Goal: Information Seeking & Learning: Find contact information

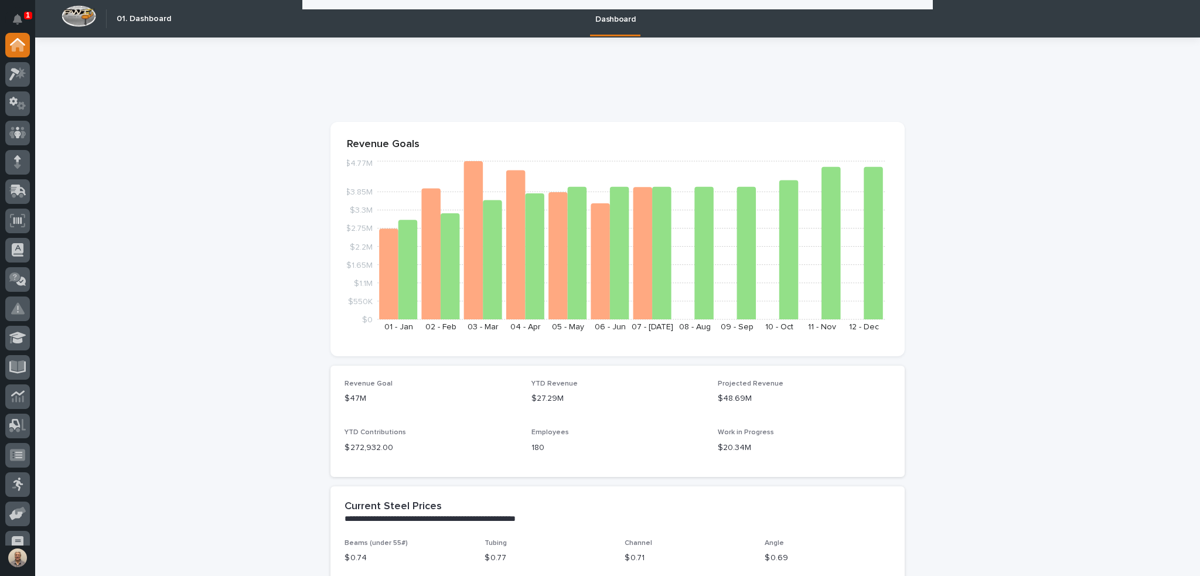
scroll to position [644, 0]
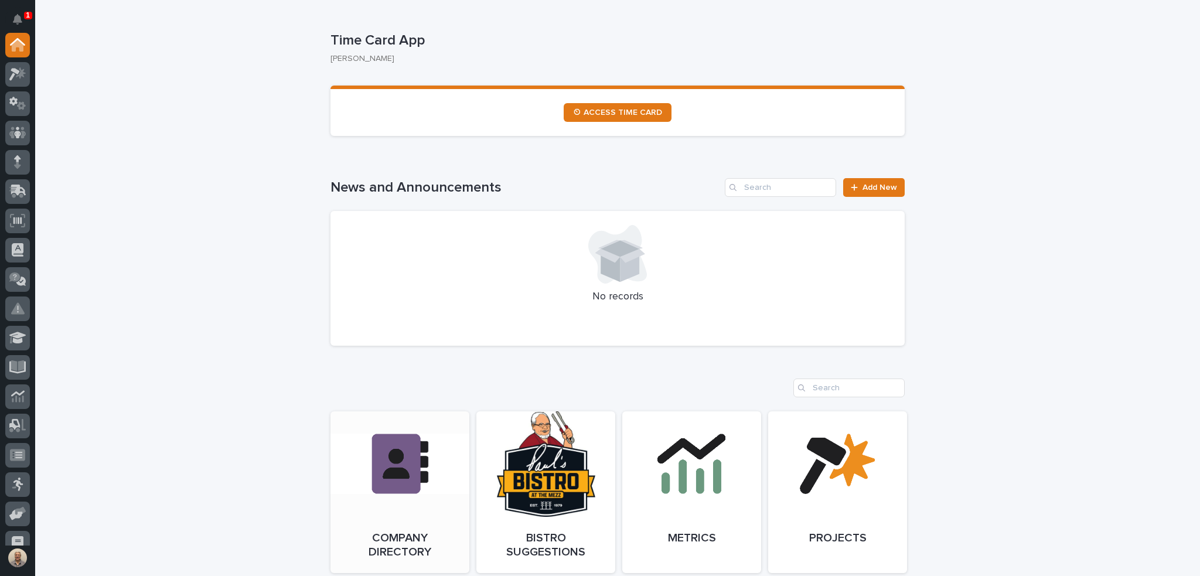
click at [397, 494] on span "Open Link" at bounding box center [400, 492] width 38 height 8
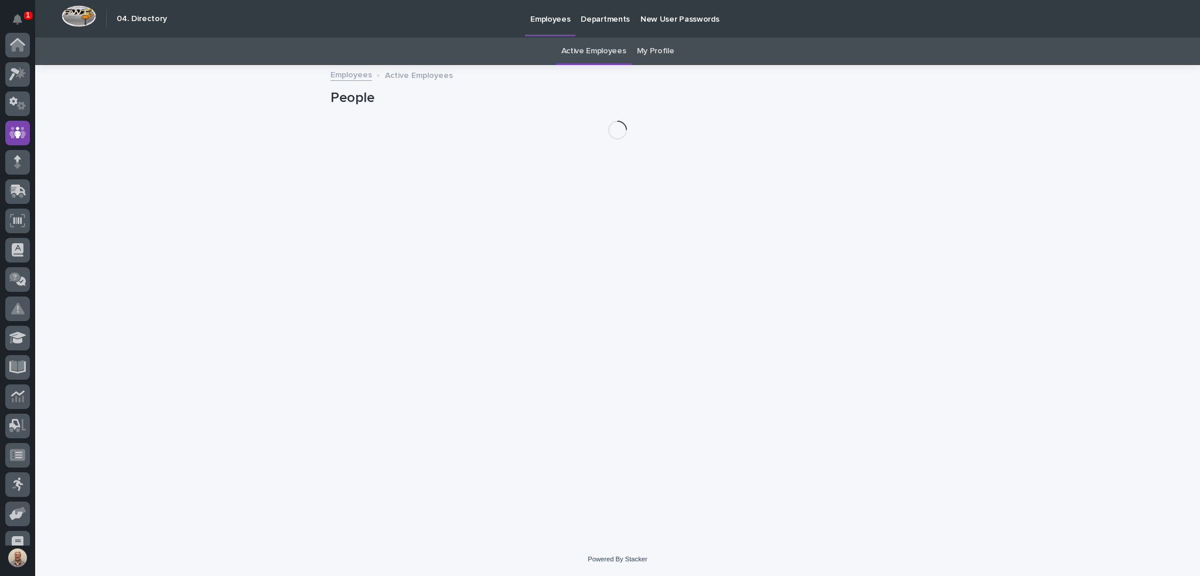
scroll to position [88, 0]
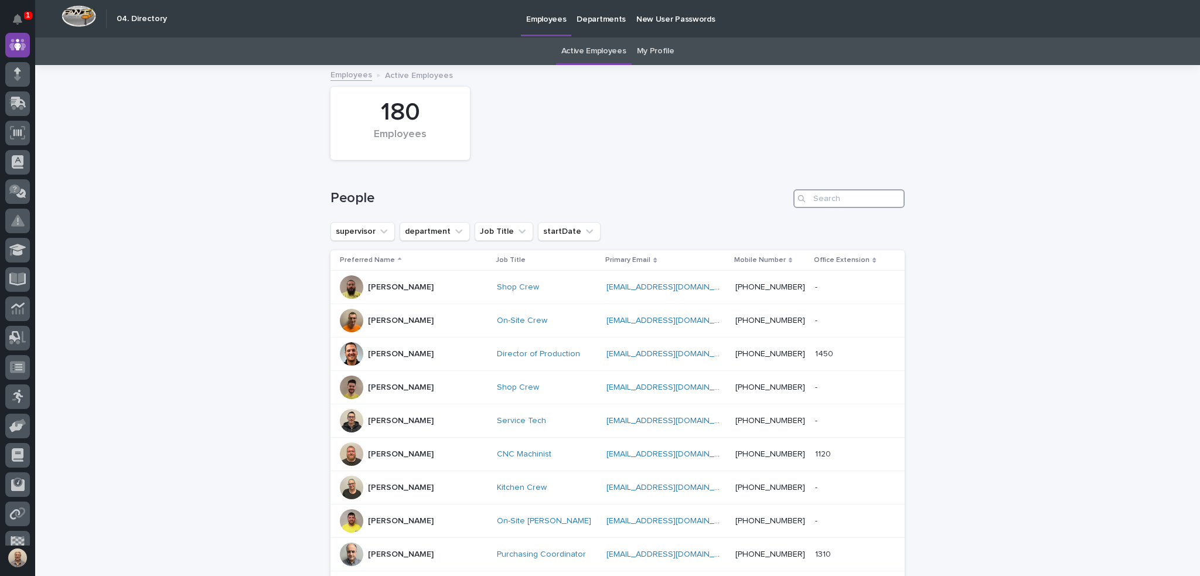
click at [815, 203] on input "Search" at bounding box center [848, 198] width 111 height 19
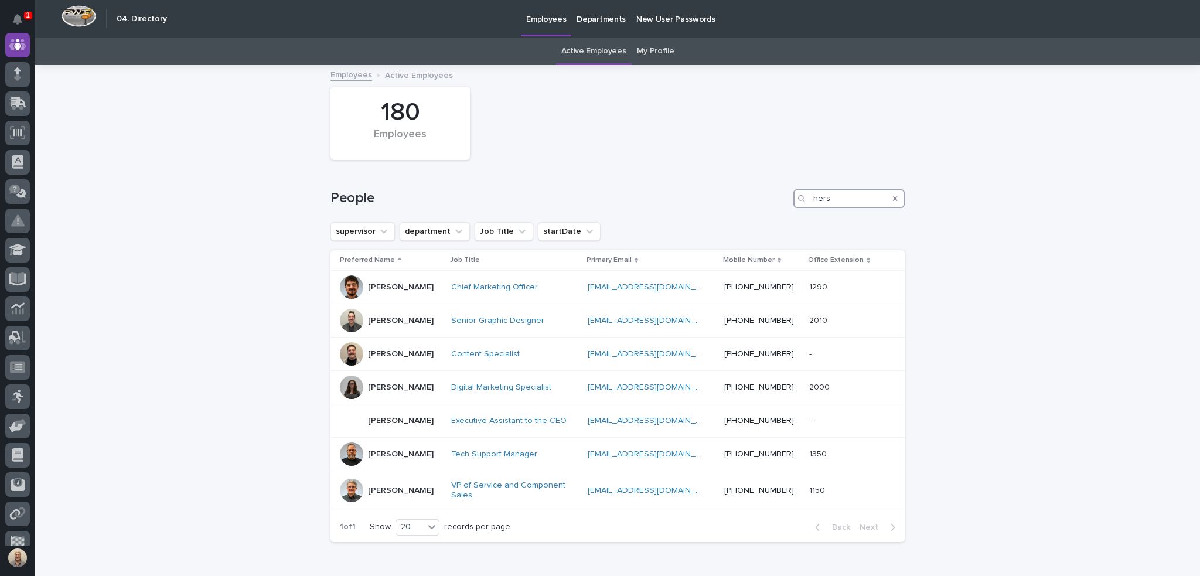
type input "hers"
click at [600, 53] on link "Active Employees" at bounding box center [593, 51] width 65 height 28
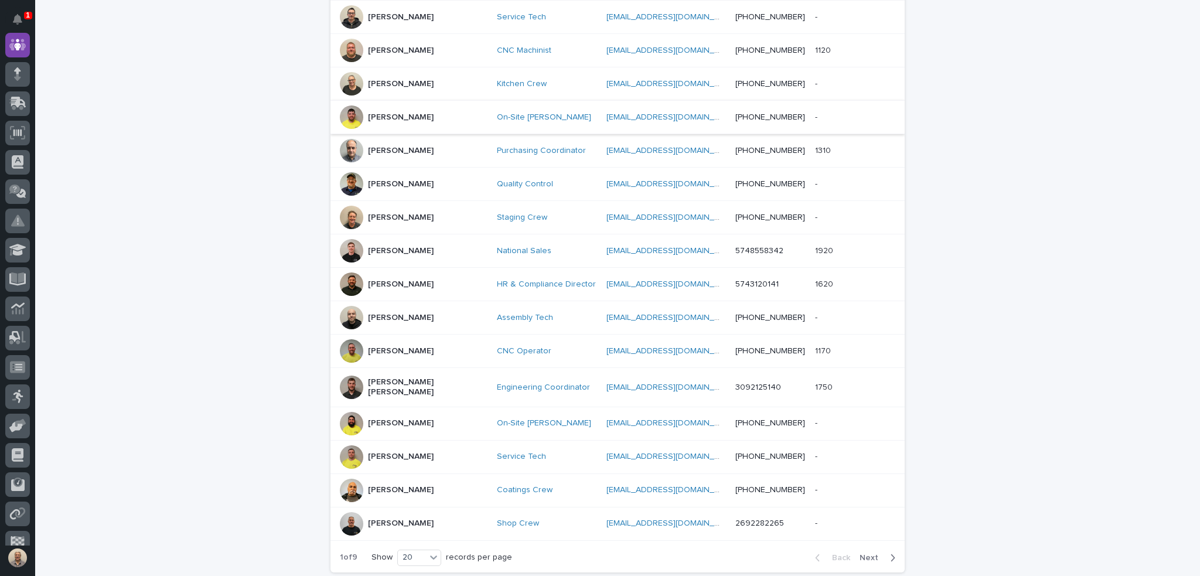
scroll to position [469, 0]
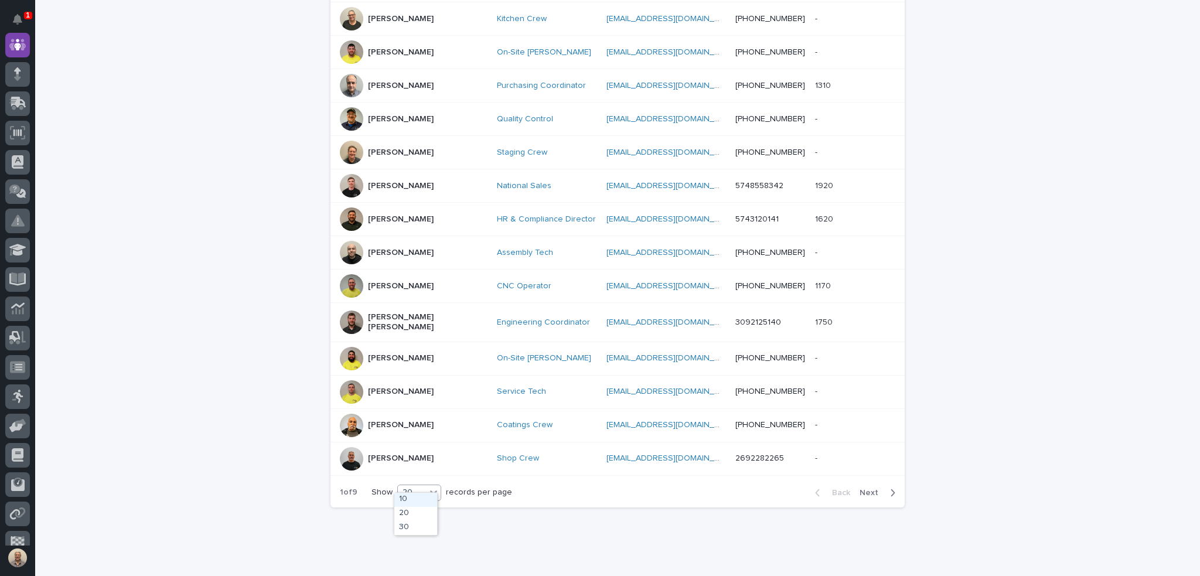
click at [435, 486] on icon at bounding box center [434, 492] width 12 height 12
click at [428, 523] on div "30" at bounding box center [415, 528] width 43 height 14
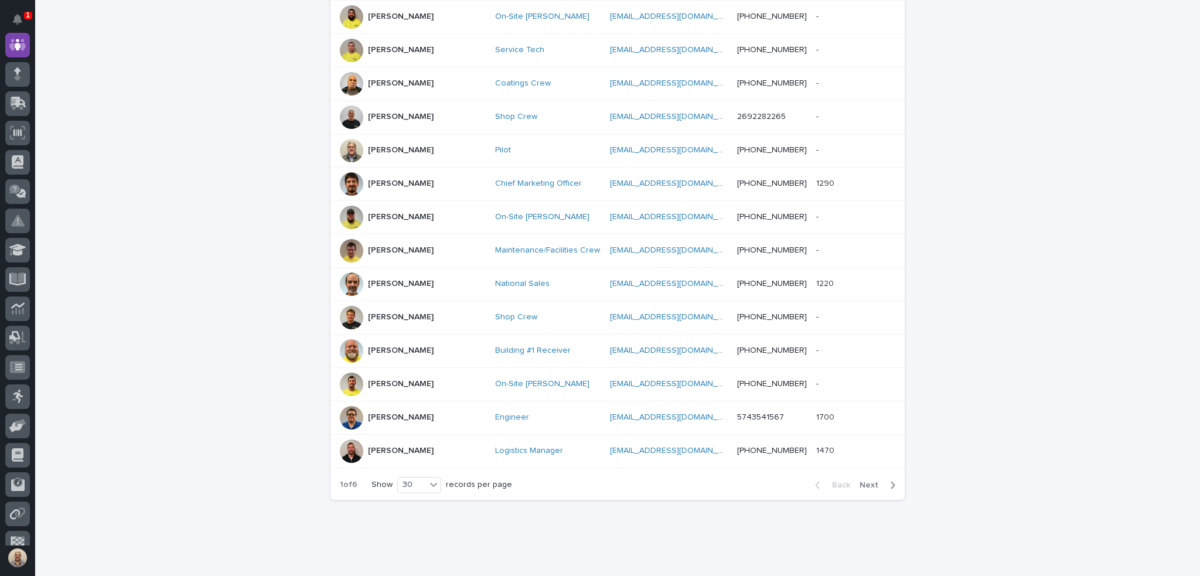
scroll to position [825, 0]
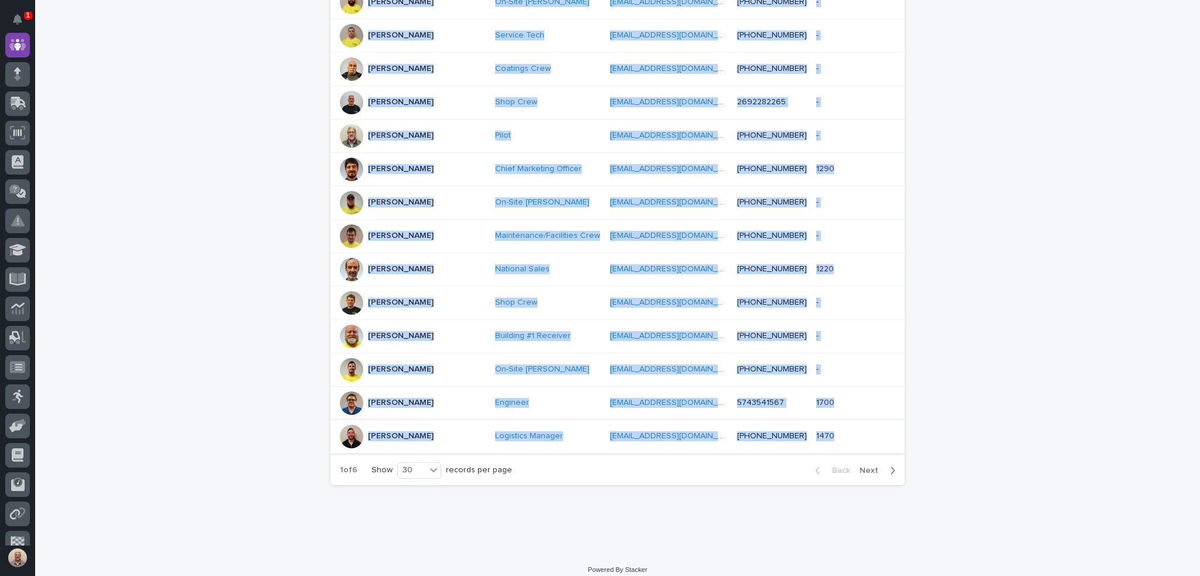
drag, startPoint x: 331, startPoint y: 281, endPoint x: 825, endPoint y: 424, distance: 514.6
copy tbody "Lorem Ipsumdo Sita Cons adipiscingel@seddo.eiu temporincidi@utlab.etd (651) 090…"
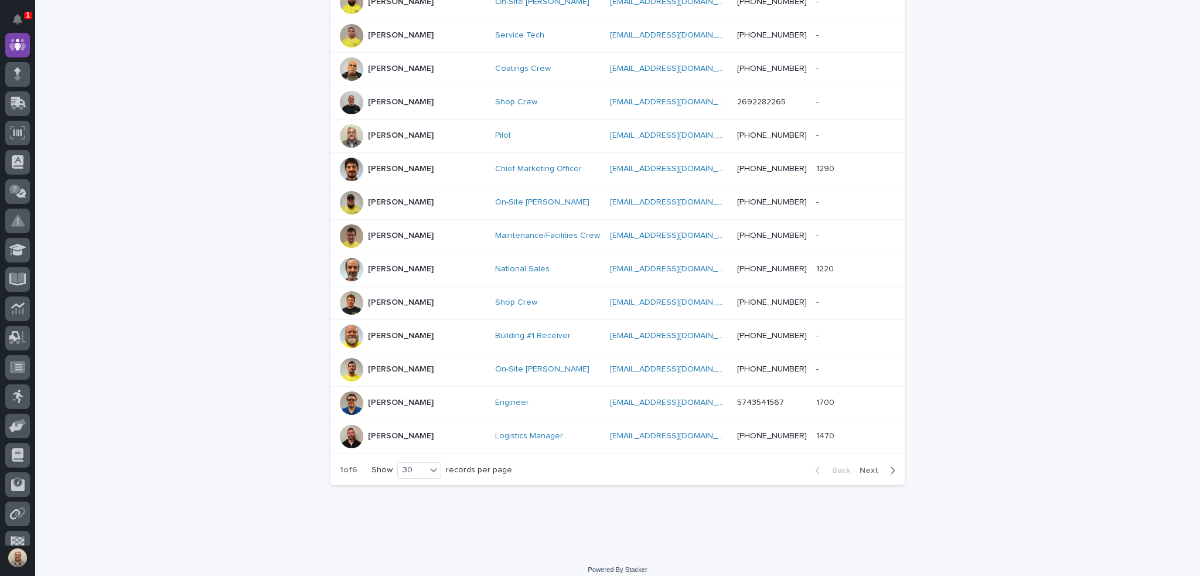
click at [874, 466] on span "Next" at bounding box center [872, 470] width 26 height 8
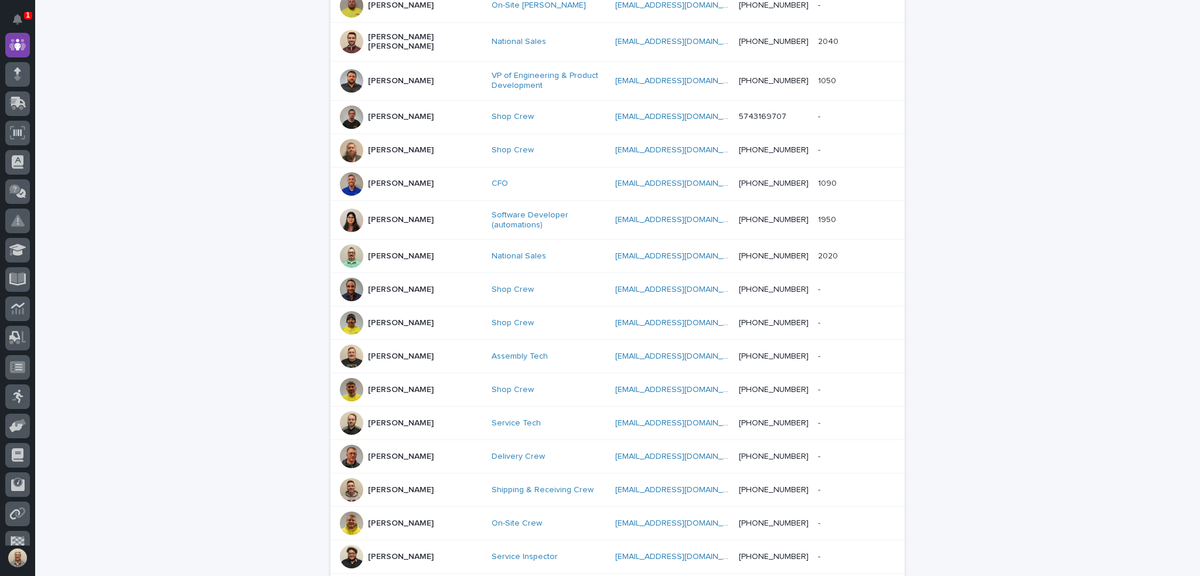
scroll to position [836, 0]
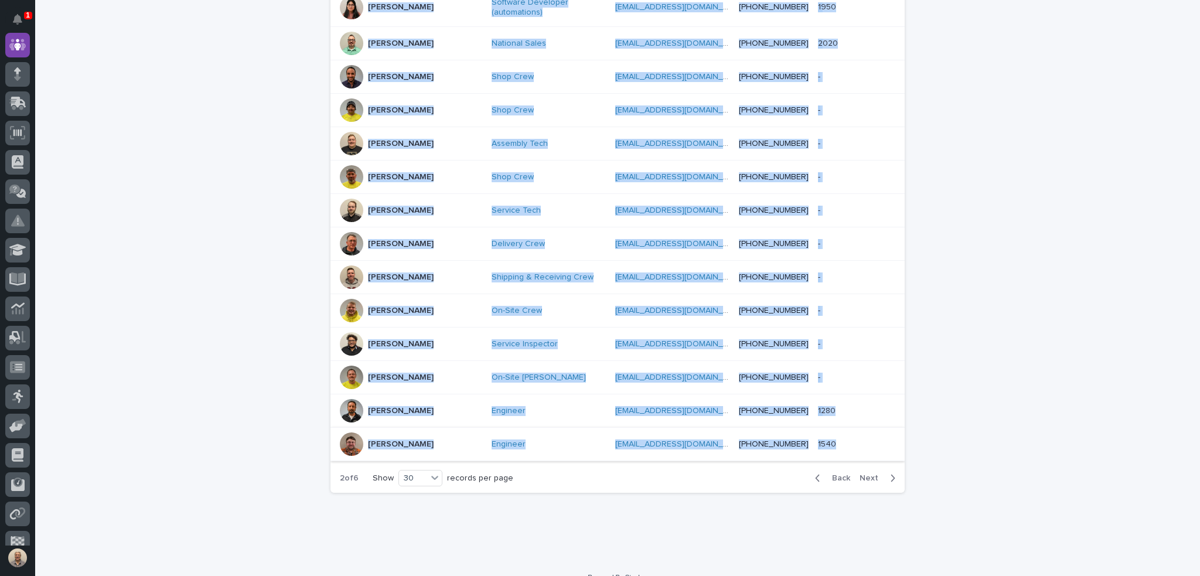
drag, startPoint x: 334, startPoint y: 99, endPoint x: 849, endPoint y: 429, distance: 611.4
copy tbody "Lor Ipsumdo Sitametc Adipi Elitsed doeiusmo@temporin.utl etdolore@magnaali.eni …"
click at [865, 474] on span "Next" at bounding box center [872, 478] width 26 height 8
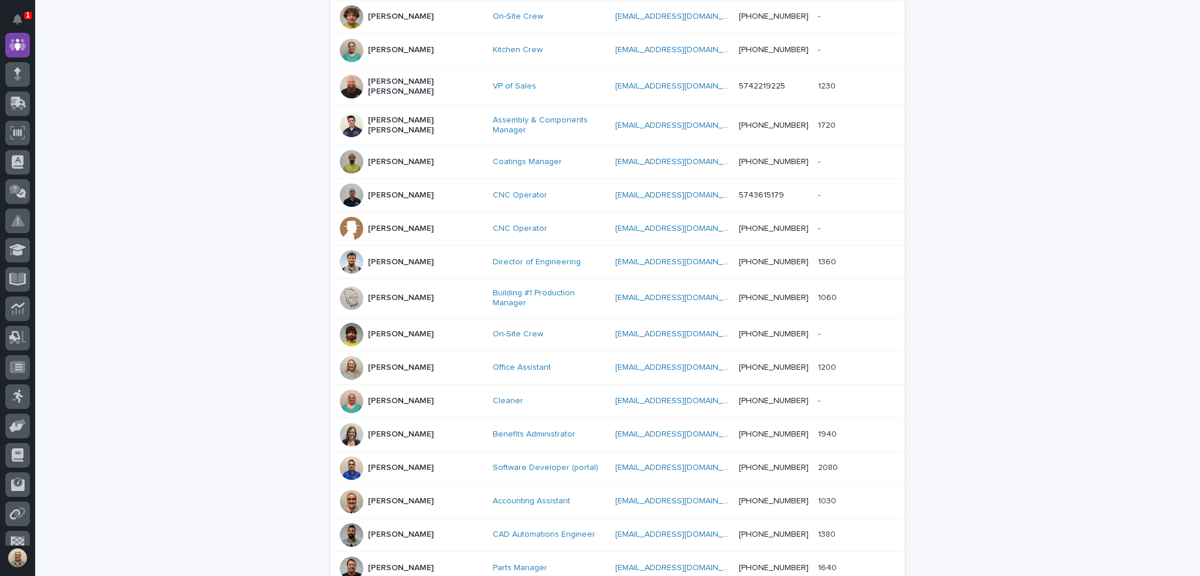
scroll to position [836, 0]
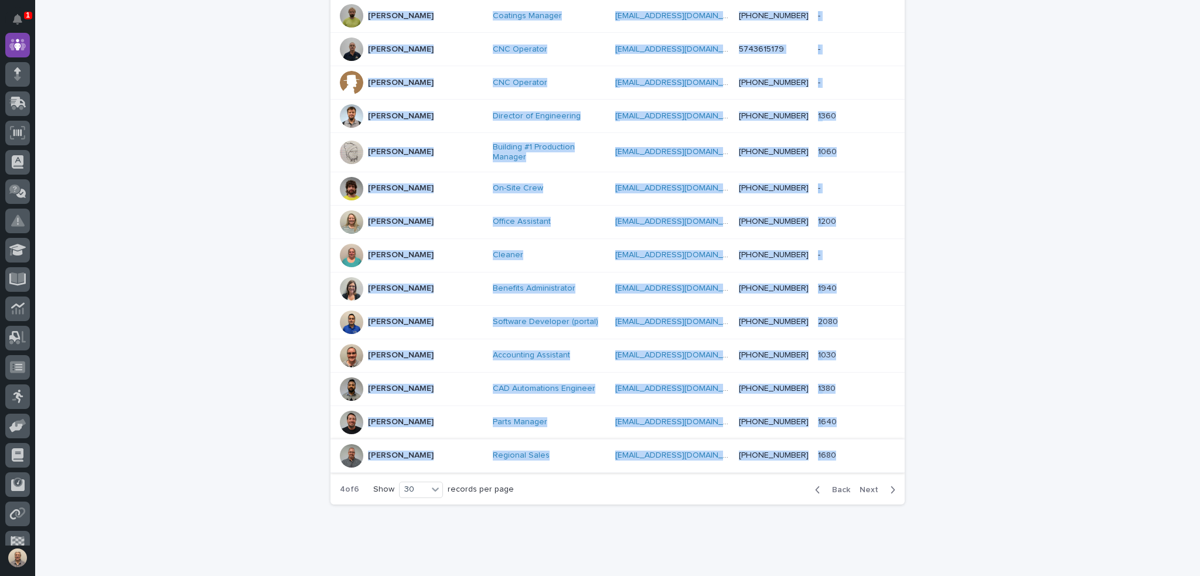
drag, startPoint x: 335, startPoint y: 28, endPoint x: 842, endPoint y: 418, distance: 639.5
copy tbody "Lore Ipsumd Sitametc Adipisc Elitseddo eiusmod@temporin.utl etdolor@magnaali.en…"
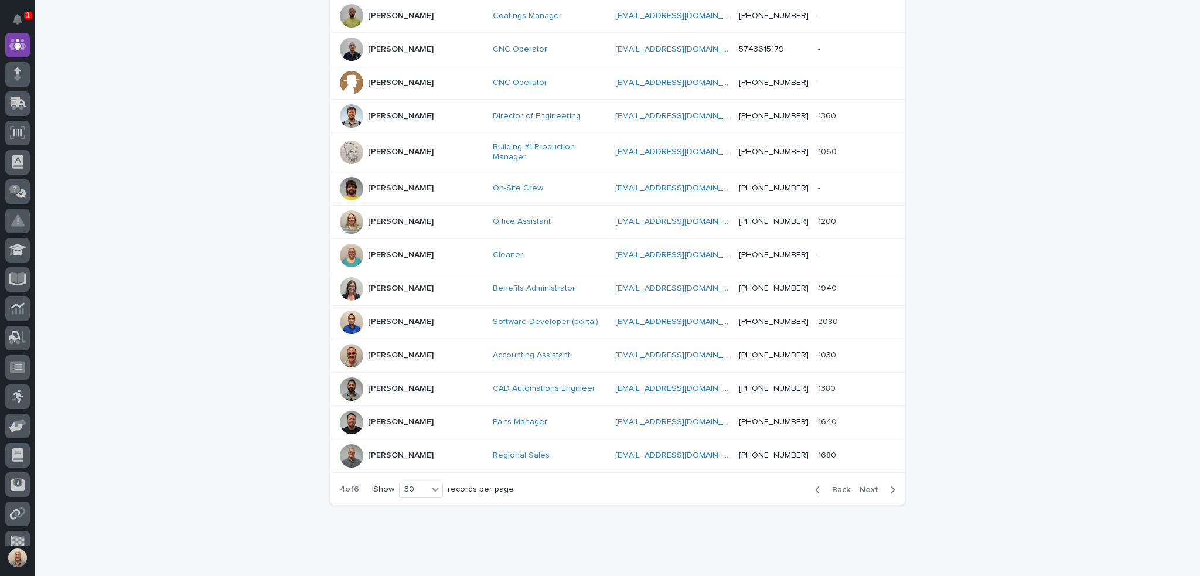
click at [862, 486] on span "Next" at bounding box center [872, 490] width 26 height 8
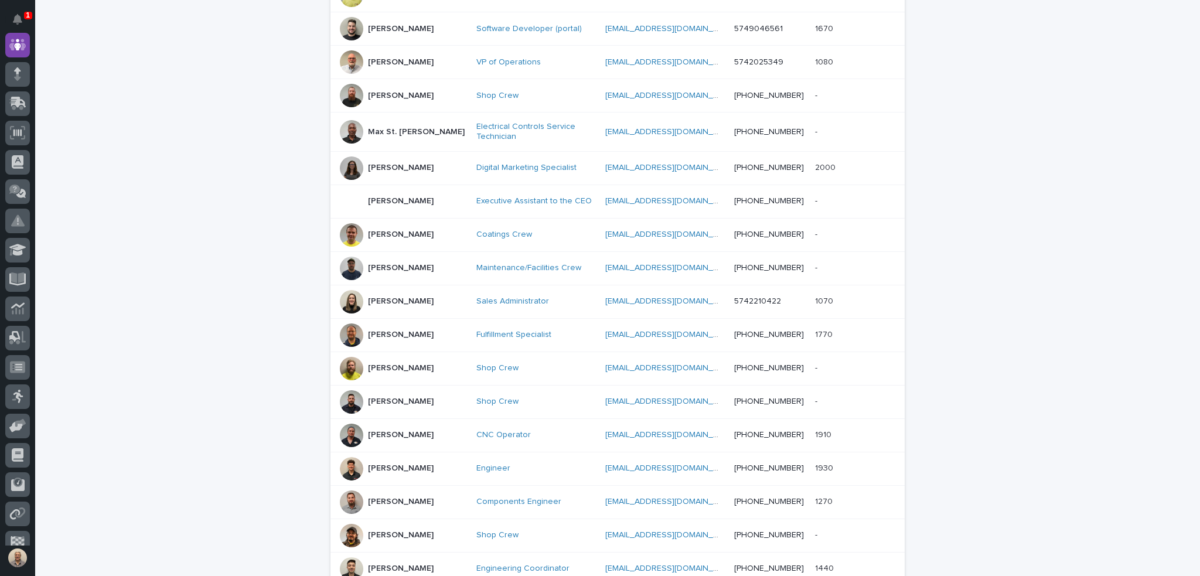
scroll to position [842, 0]
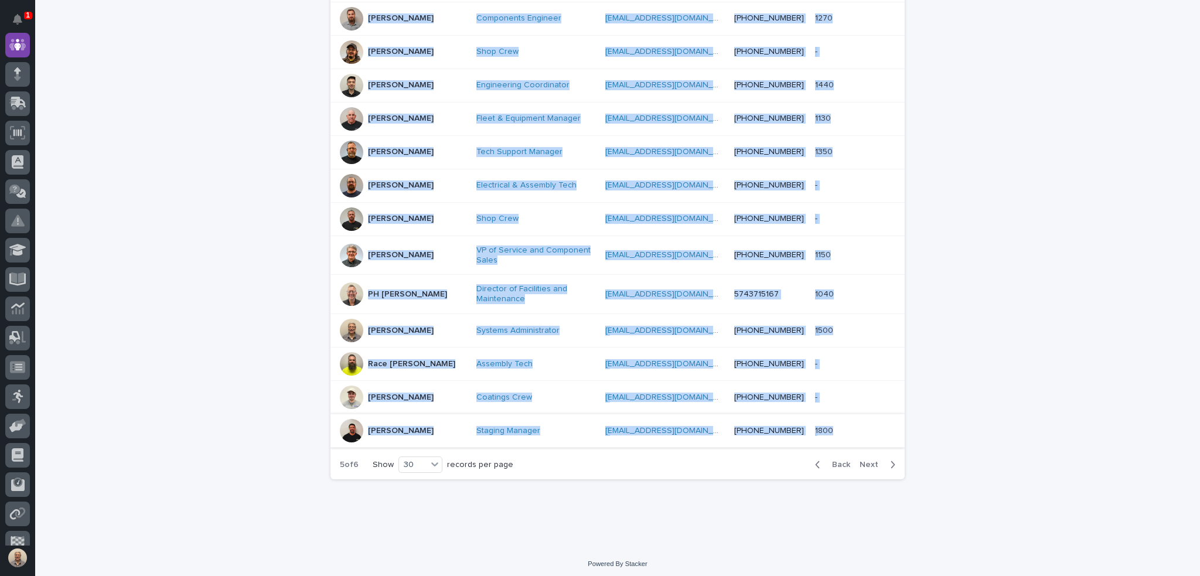
drag, startPoint x: 327, startPoint y: 87, endPoint x: 871, endPoint y: 430, distance: 642.5
copy tbody "Loremip Dolors Ametcons adipisc@elitsedd.eiu tempori@utlabore.etd (994) 874-169…"
click at [870, 460] on span "Next" at bounding box center [872, 464] width 26 height 8
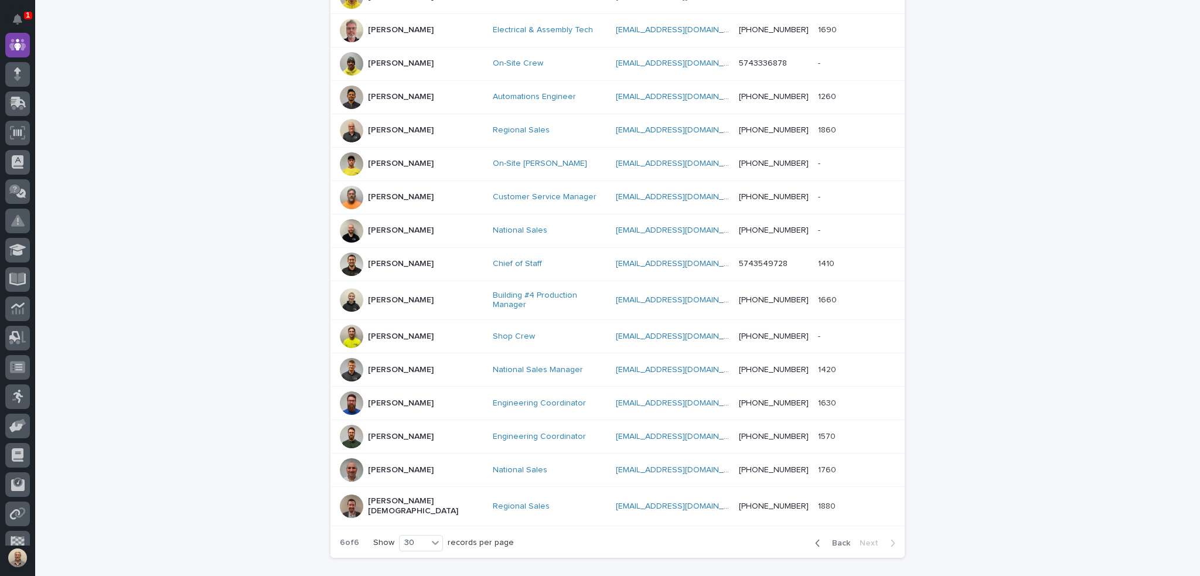
scroll to position [825, 0]
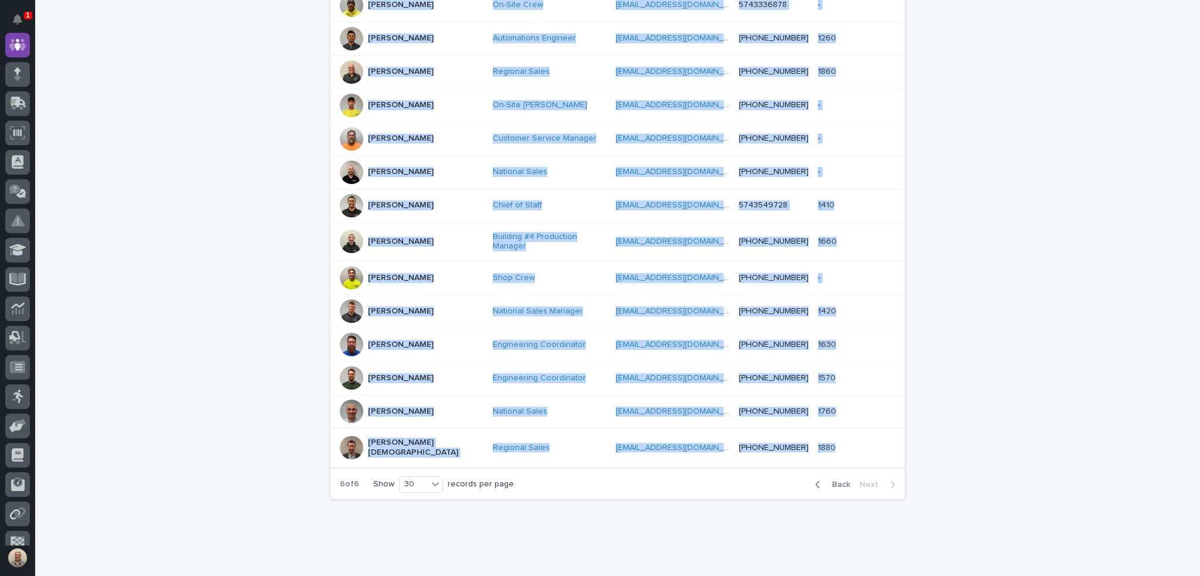
drag, startPoint x: 334, startPoint y: 280, endPoint x: 840, endPoint y: 428, distance: 527.3
copy tbody "Lorem Ipsumdo Sitametc Adip elitseddoeiu24@tempo.inc utlaboreetdo97@magna.ali 7…"
